Goal: Task Accomplishment & Management: Manage account settings

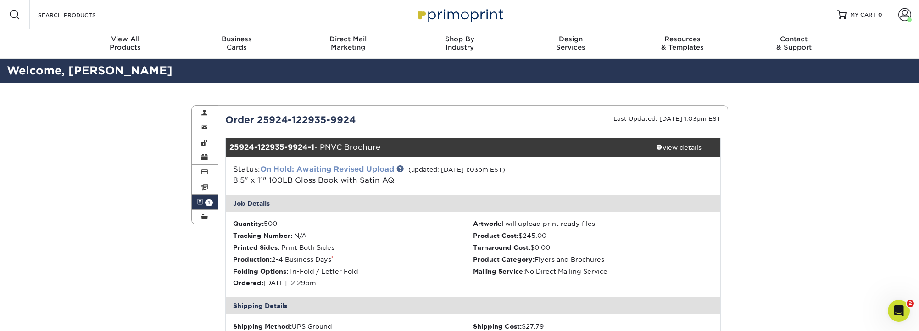
scroll to position [1, 0]
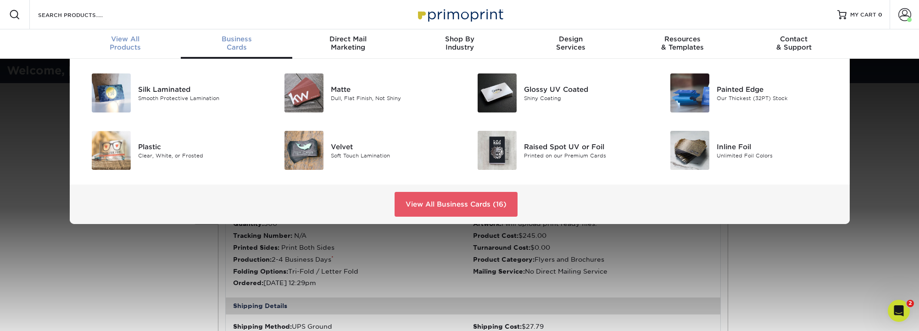
click at [115, 41] on span "View All" at bounding box center [126, 39] width 112 height 8
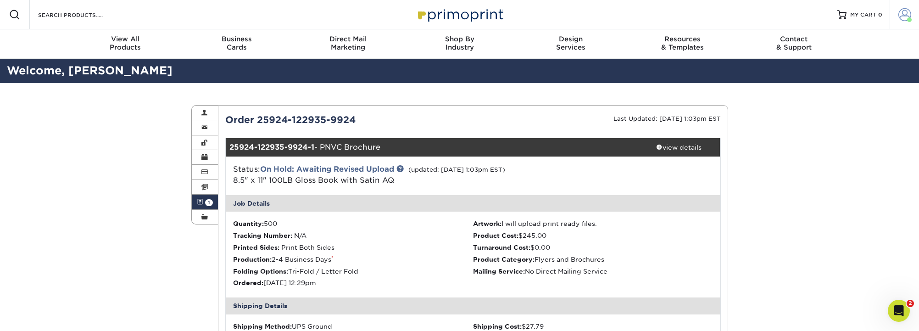
click at [902, 13] on span at bounding box center [905, 14] width 13 height 13
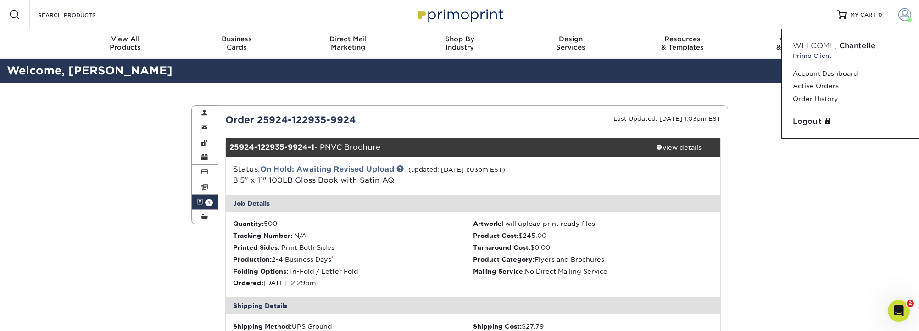
click at [900, 13] on span at bounding box center [905, 14] width 13 height 13
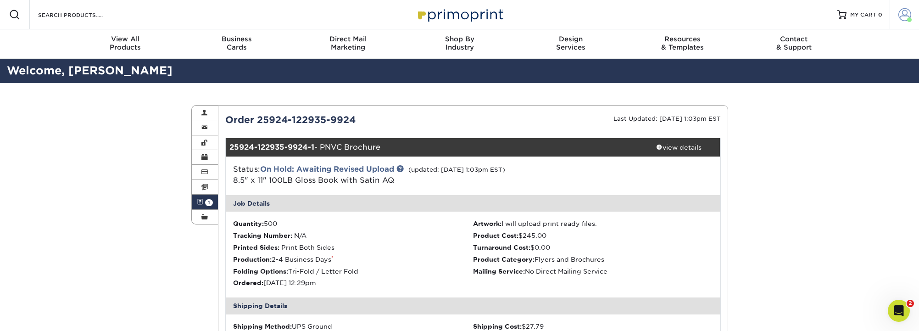
click at [900, 13] on span at bounding box center [905, 14] width 13 height 13
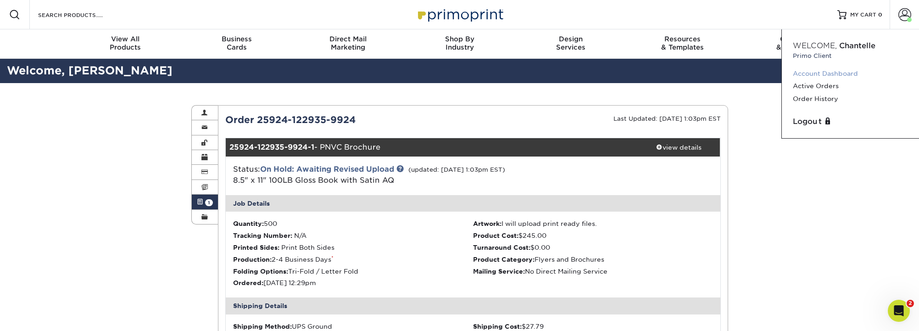
click at [835, 75] on link "Account Dashboard" at bounding box center [850, 73] width 115 height 12
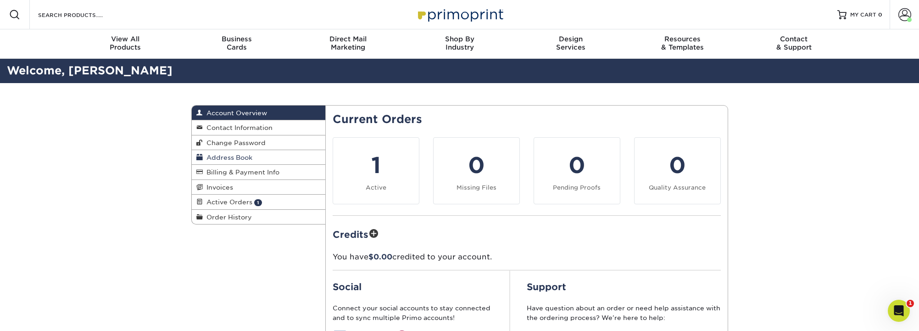
drag, startPoint x: 243, startPoint y: 156, endPoint x: 269, endPoint y: 161, distance: 26.6
click at [243, 156] on span "Address Book" at bounding box center [228, 157] width 50 height 7
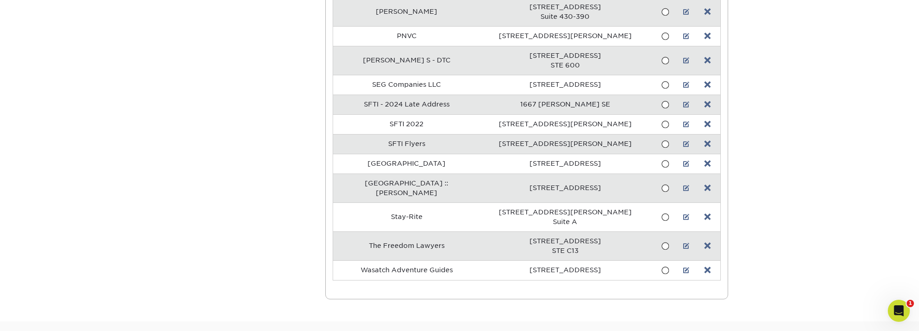
scroll to position [1154, 0]
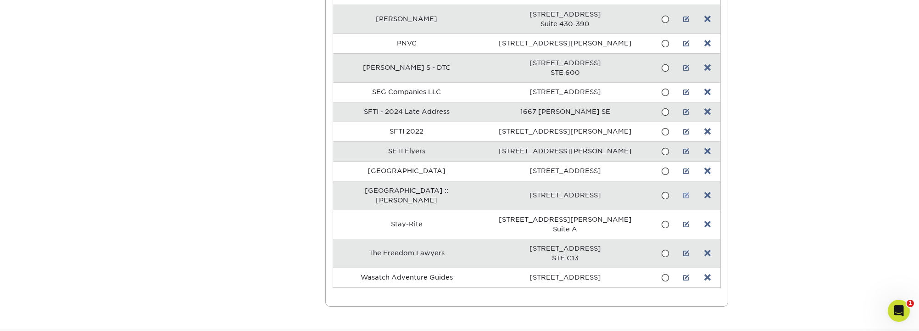
click at [683, 192] on link at bounding box center [686, 195] width 6 height 7
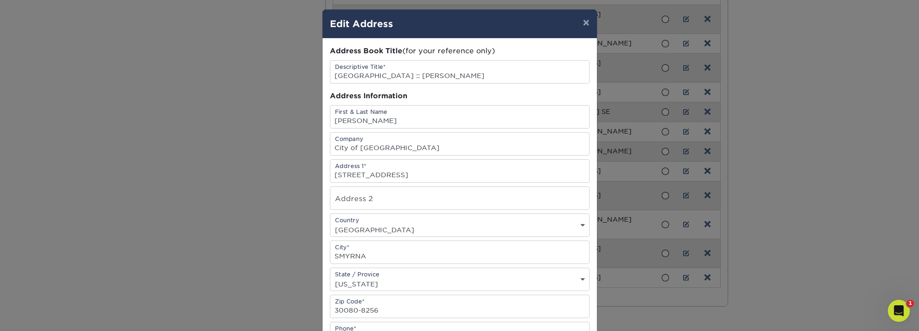
scroll to position [0, 0]
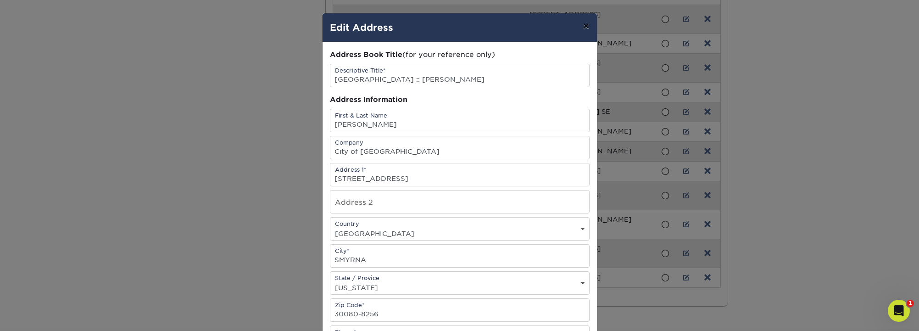
click at [586, 26] on button "×" at bounding box center [586, 26] width 21 height 26
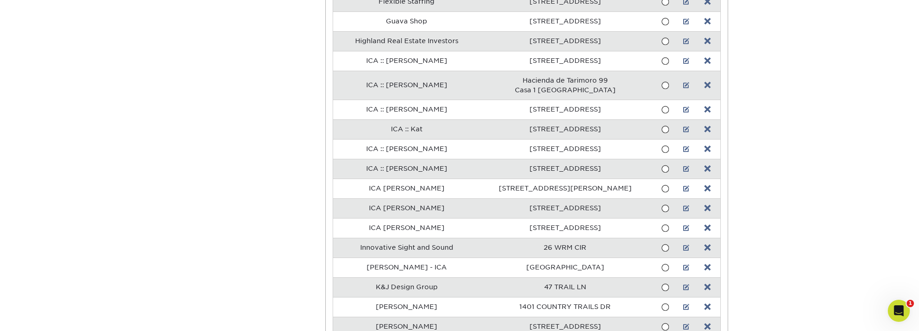
scroll to position [703, 0]
